Goal: Navigation & Orientation: Find specific page/section

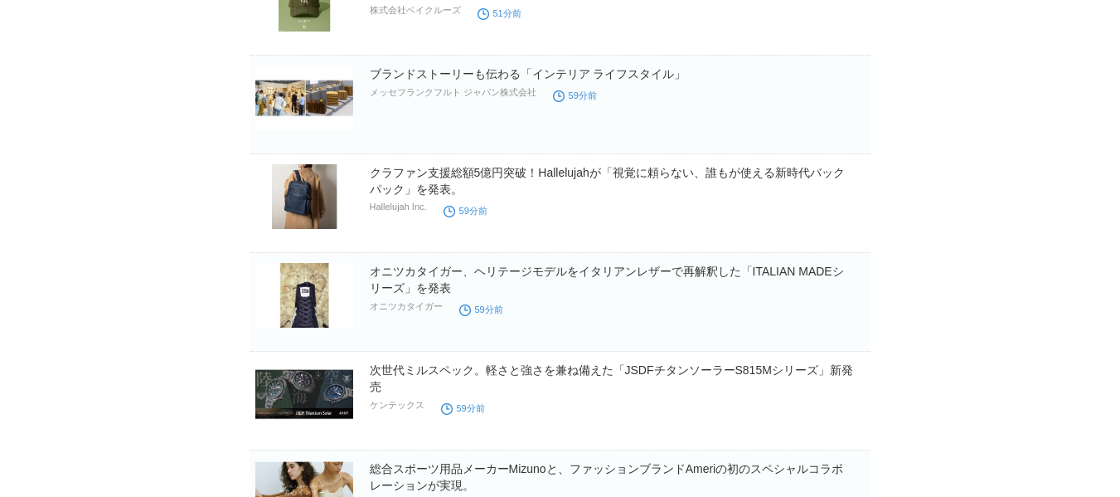
scroll to position [497, 0]
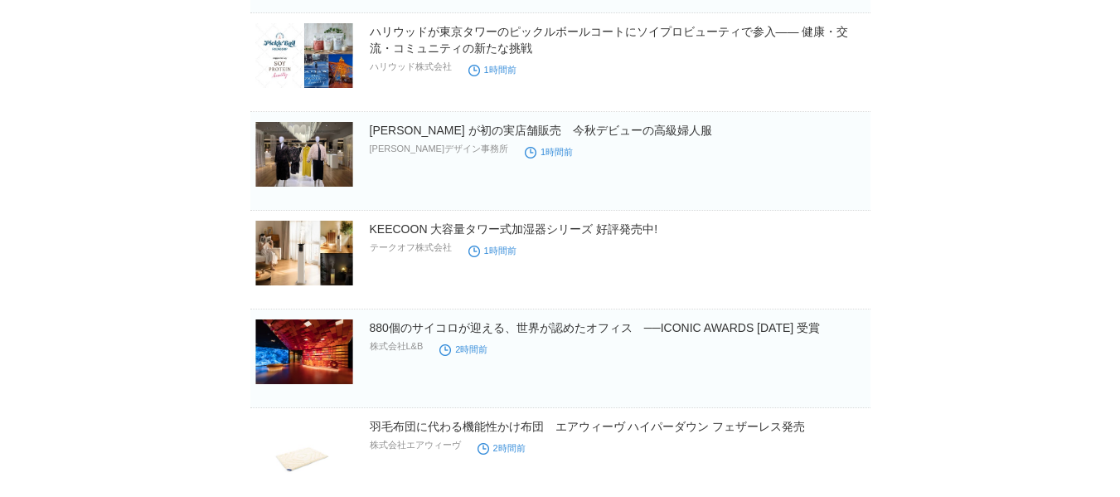
scroll to position [1990, 0]
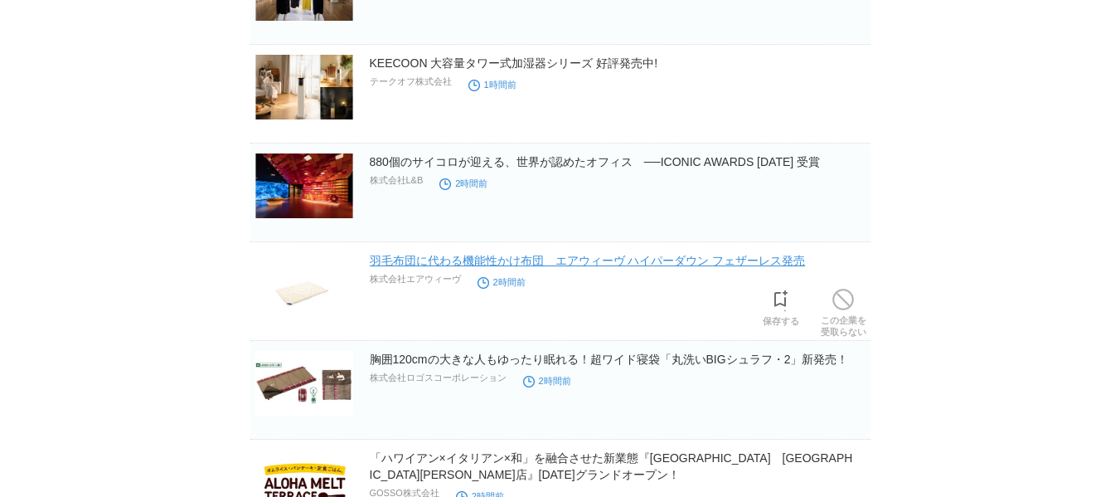
drag, startPoint x: 449, startPoint y: 256, endPoint x: 457, endPoint y: 266, distance: 12.4
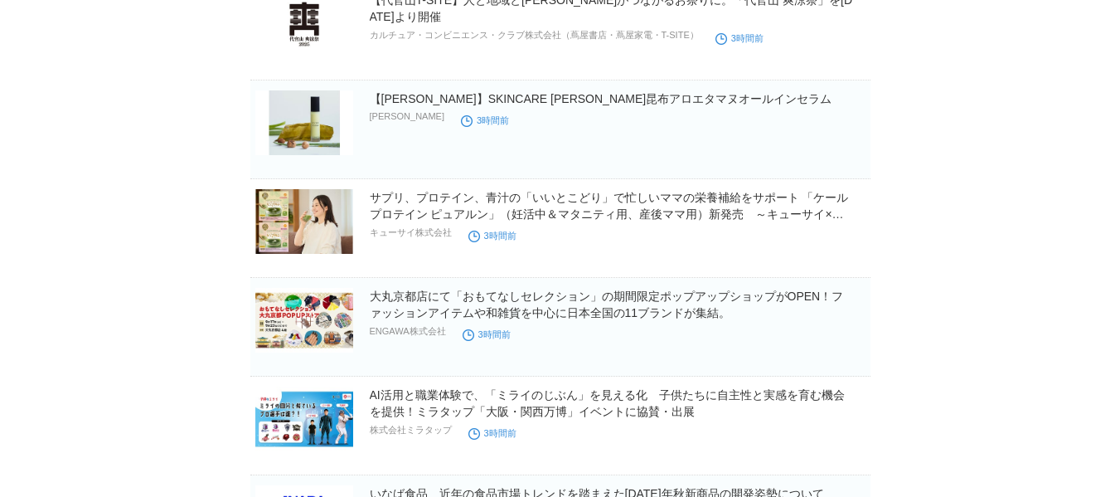
scroll to position [6002, 0]
